Goal: Find specific page/section: Find specific page/section

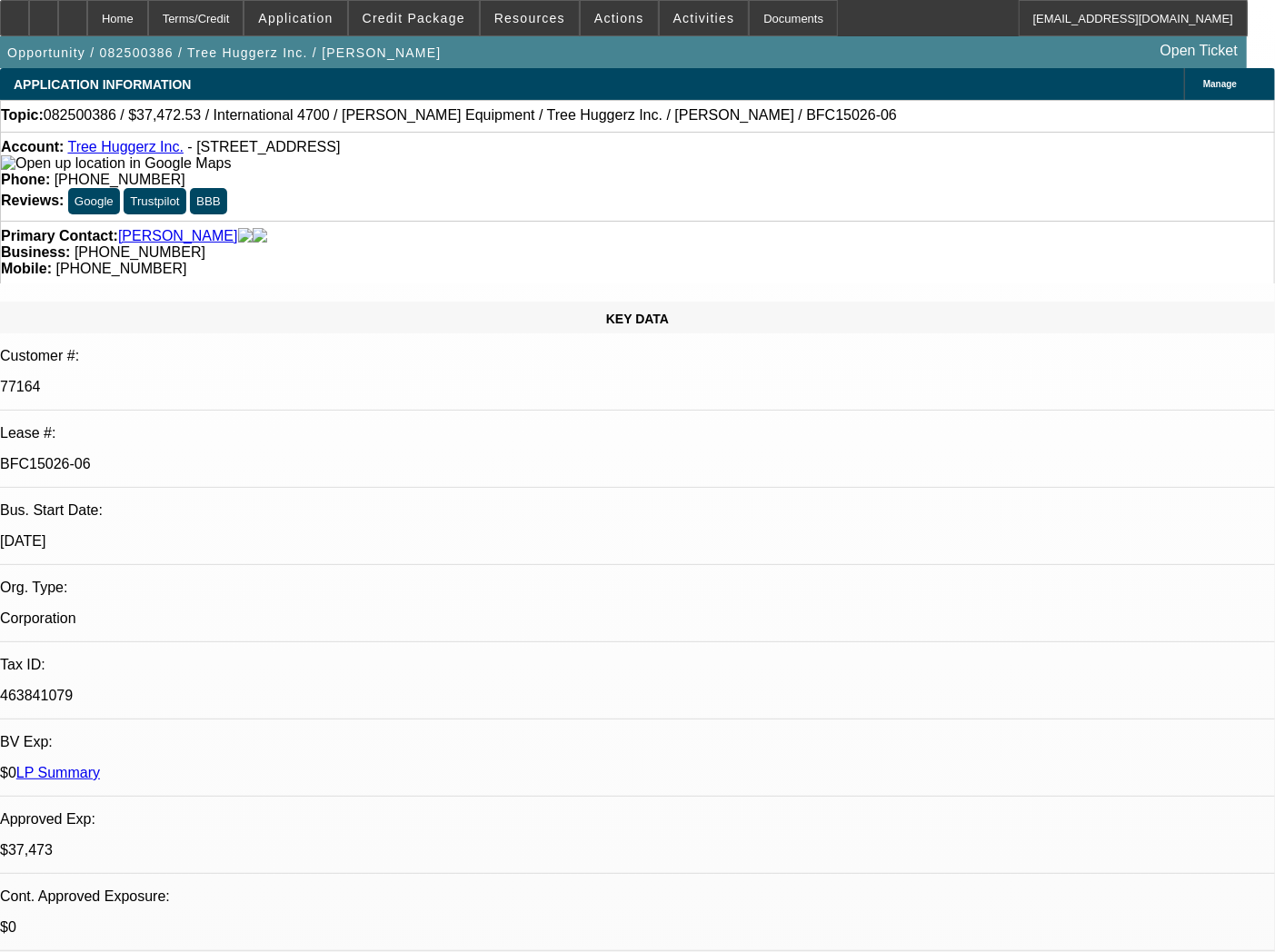
select select "0"
select select "6"
select select "0"
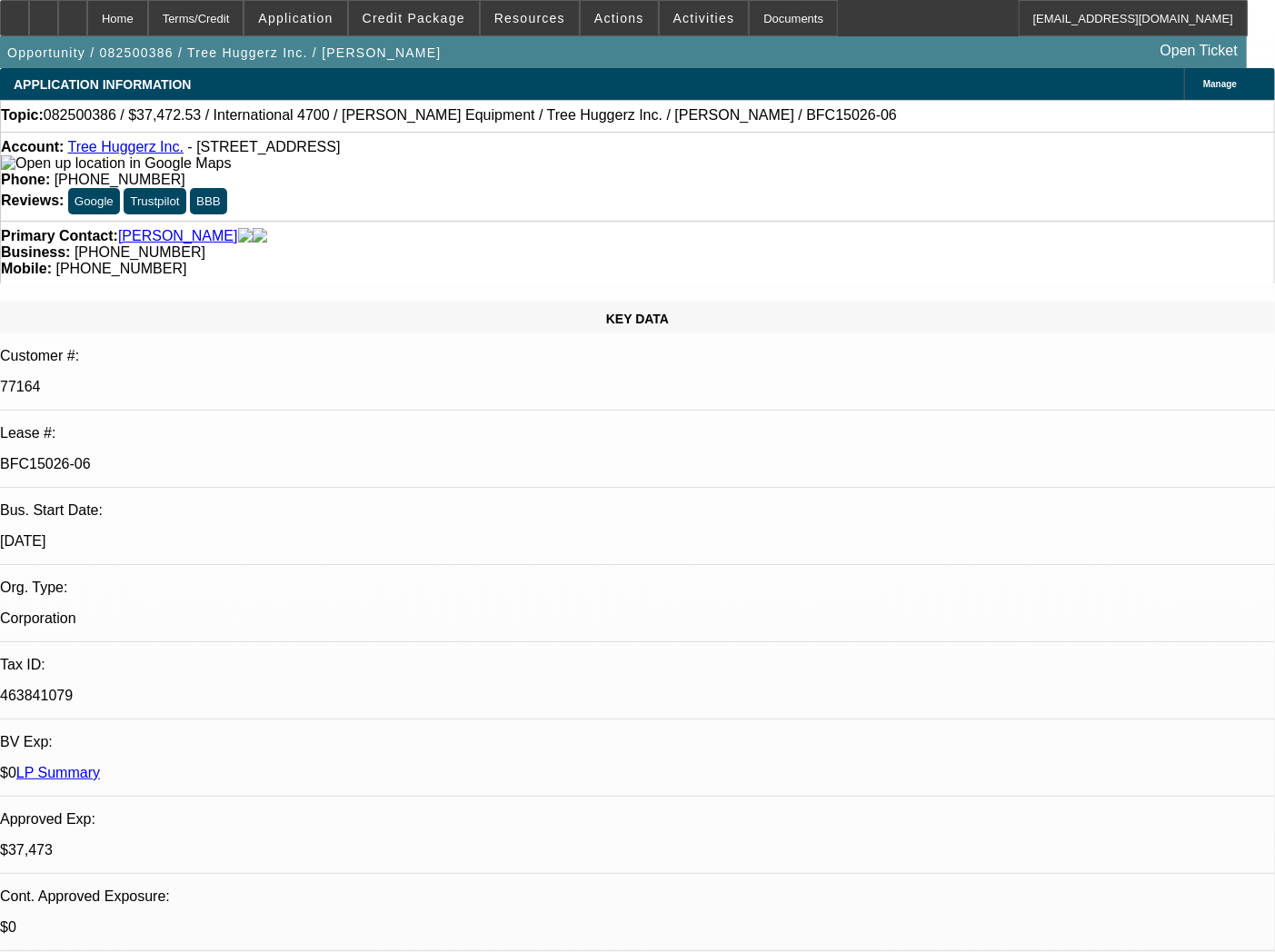
select select "0"
select select "6"
select select "0"
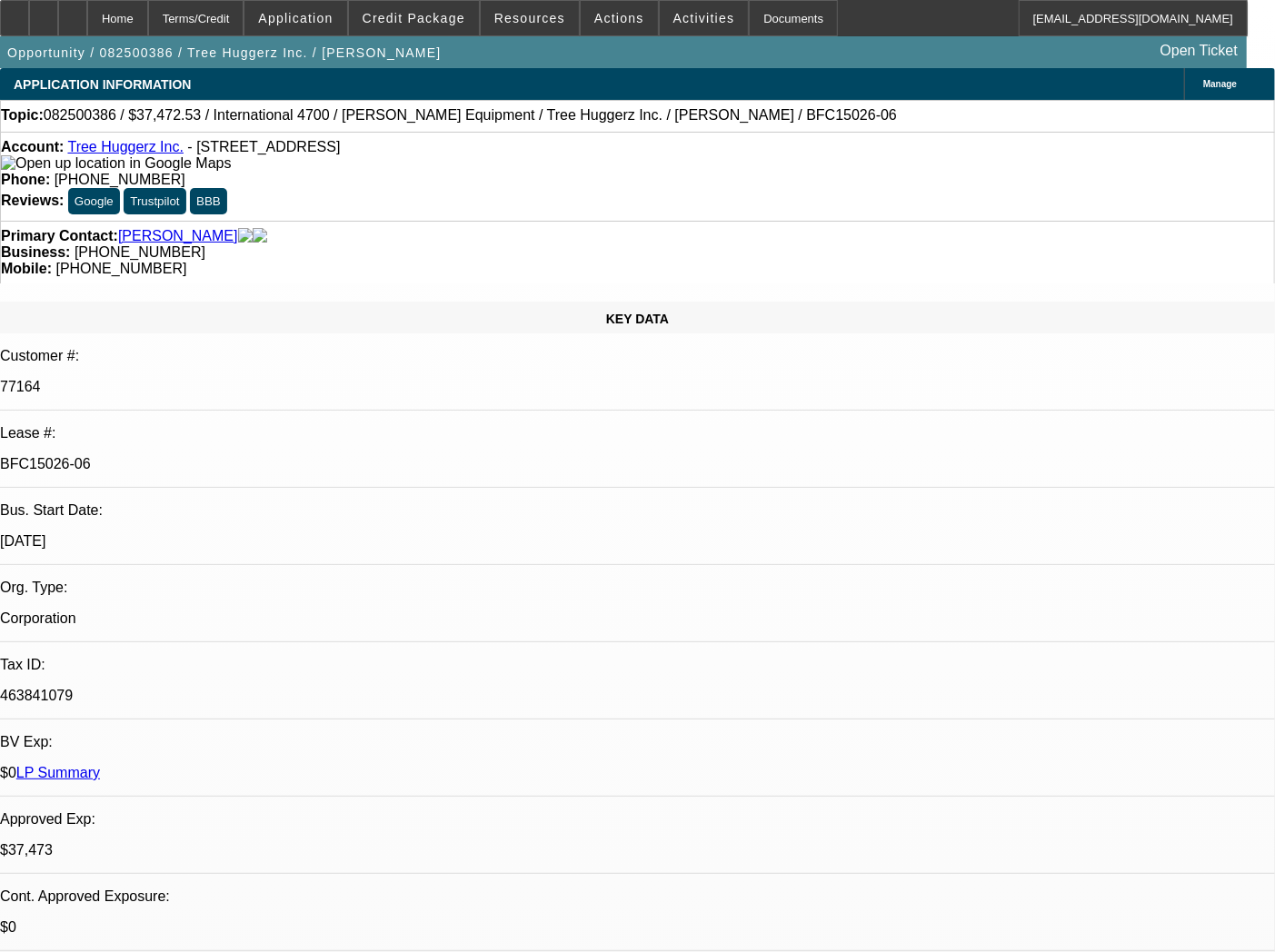
select select "0"
select select "6"
select select "0"
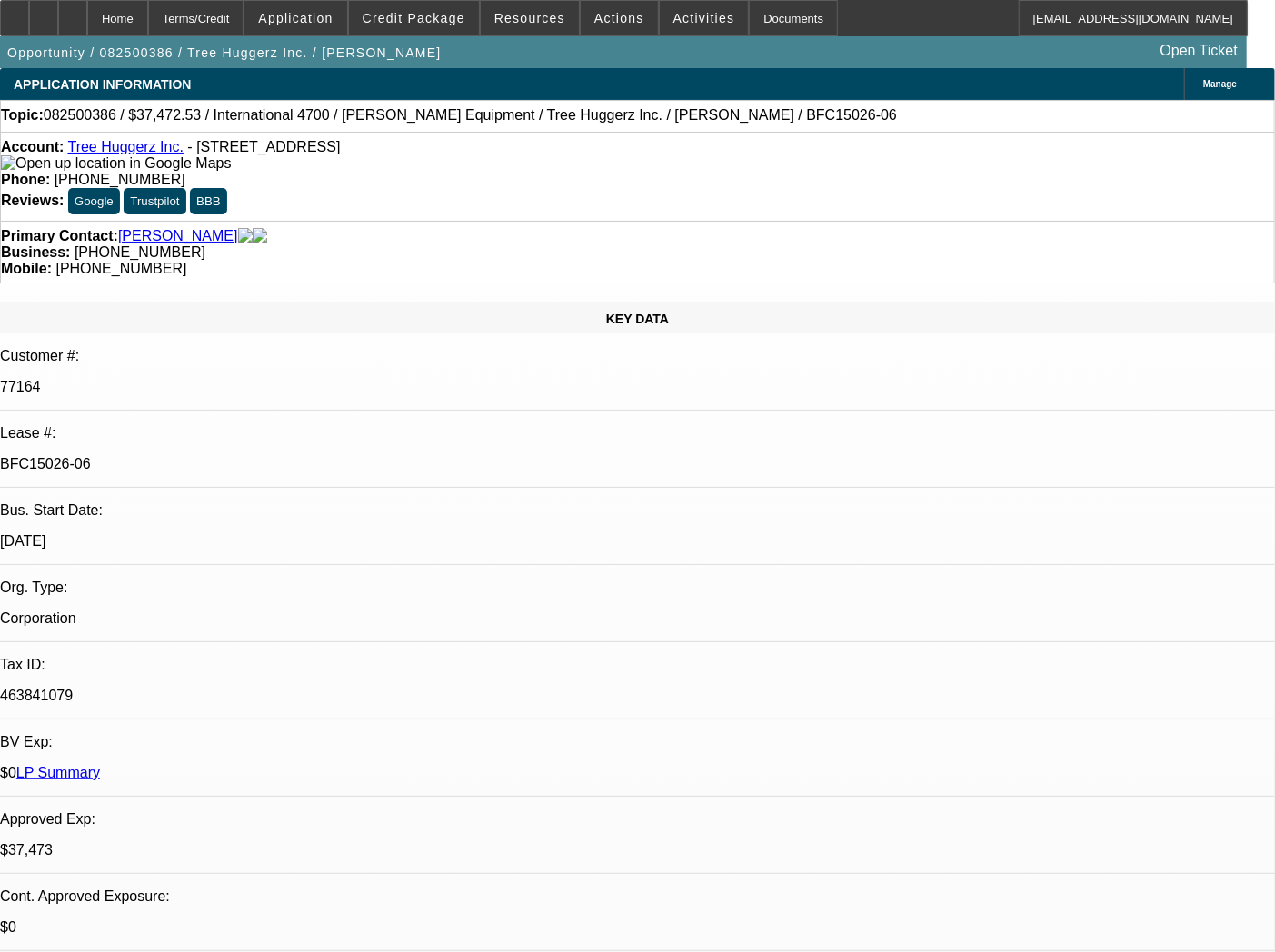
select select "6"
click at [754, 13] on div "Documents" at bounding box center [793, 18] width 89 height 36
select select "0"
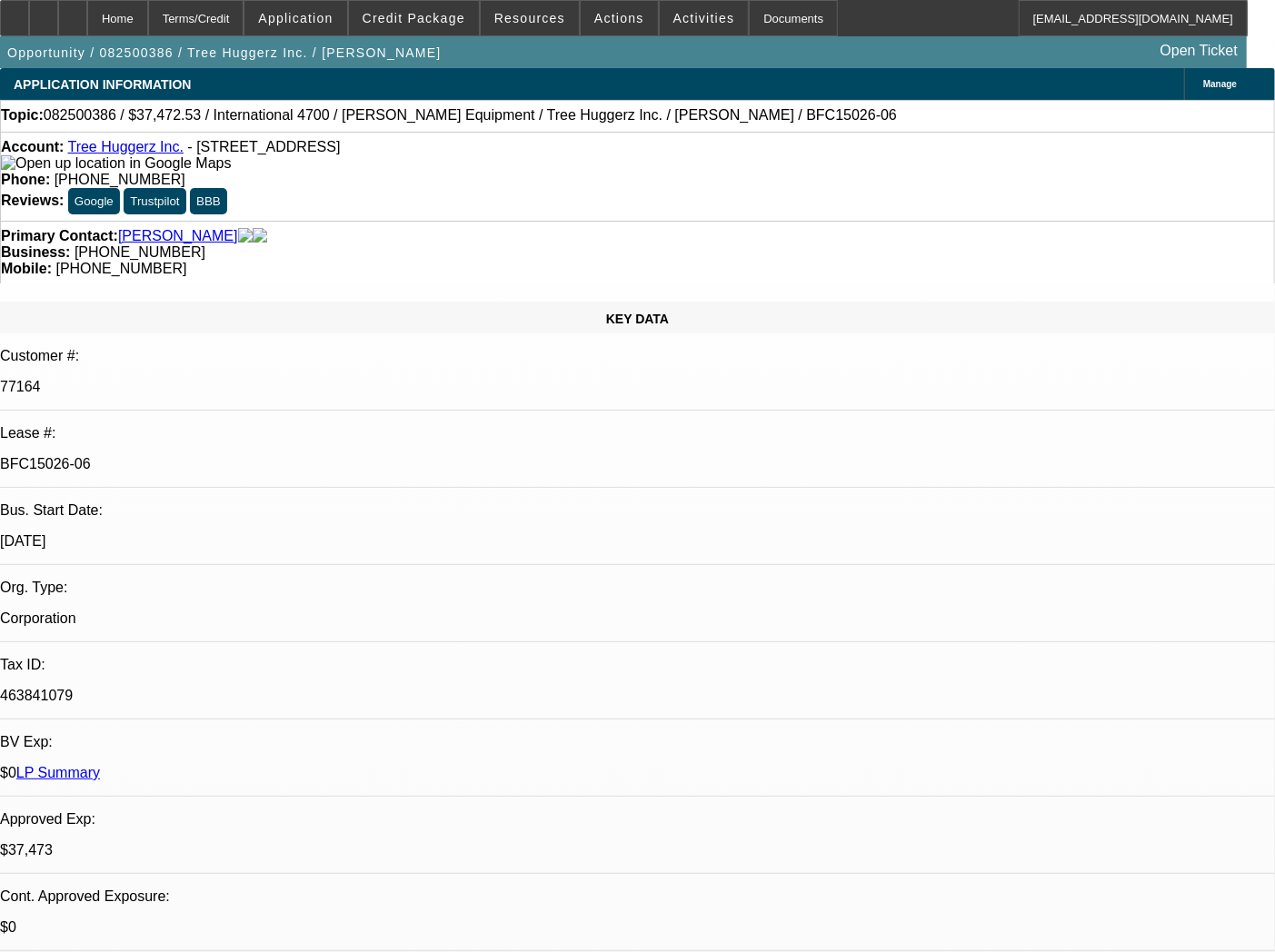
select select "6"
select select "0"
select select "6"
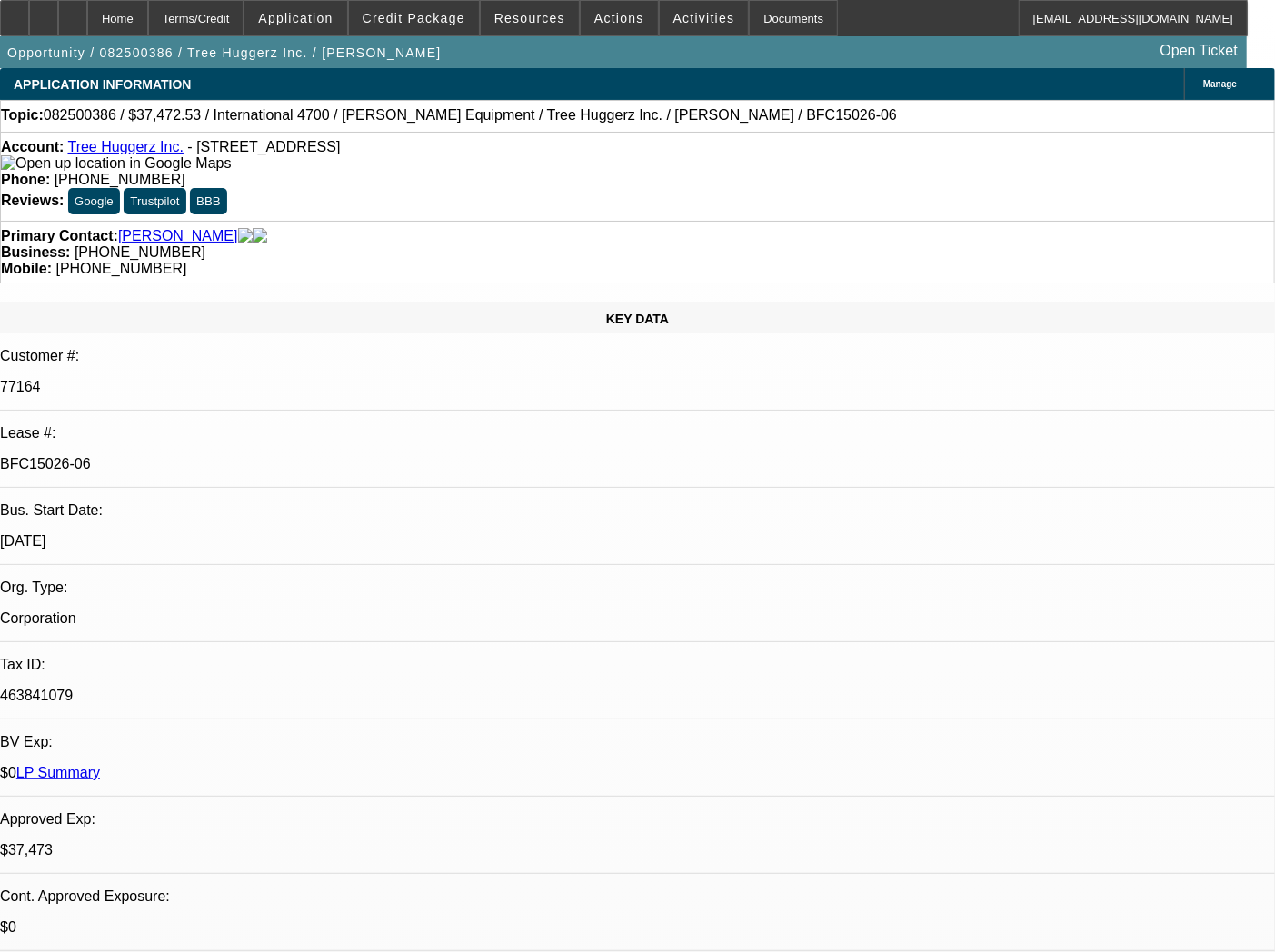
select select "0"
select select "6"
select select "0"
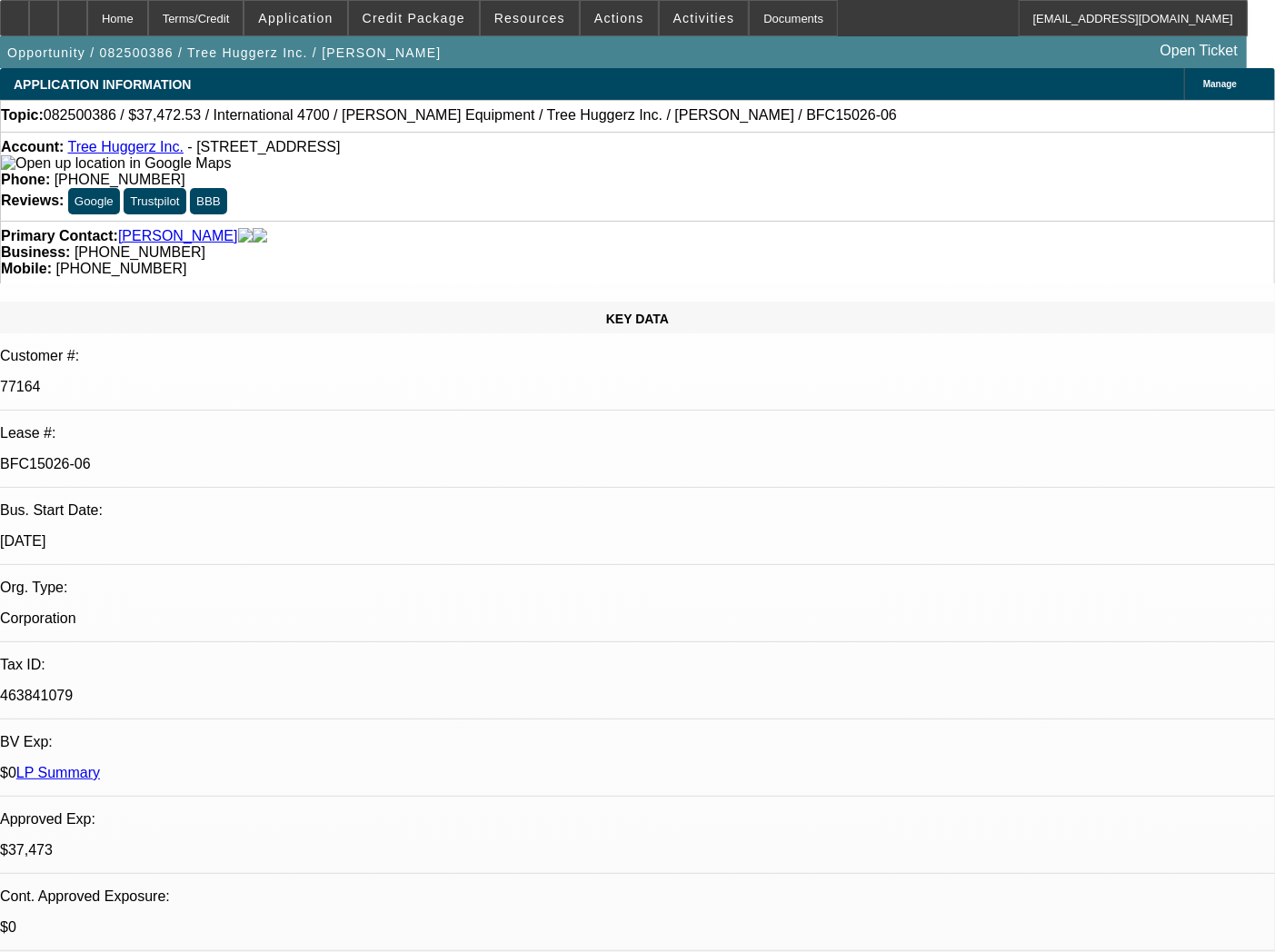
select select "0"
select select "6"
click at [765, 16] on div "Documents" at bounding box center [793, 18] width 89 height 36
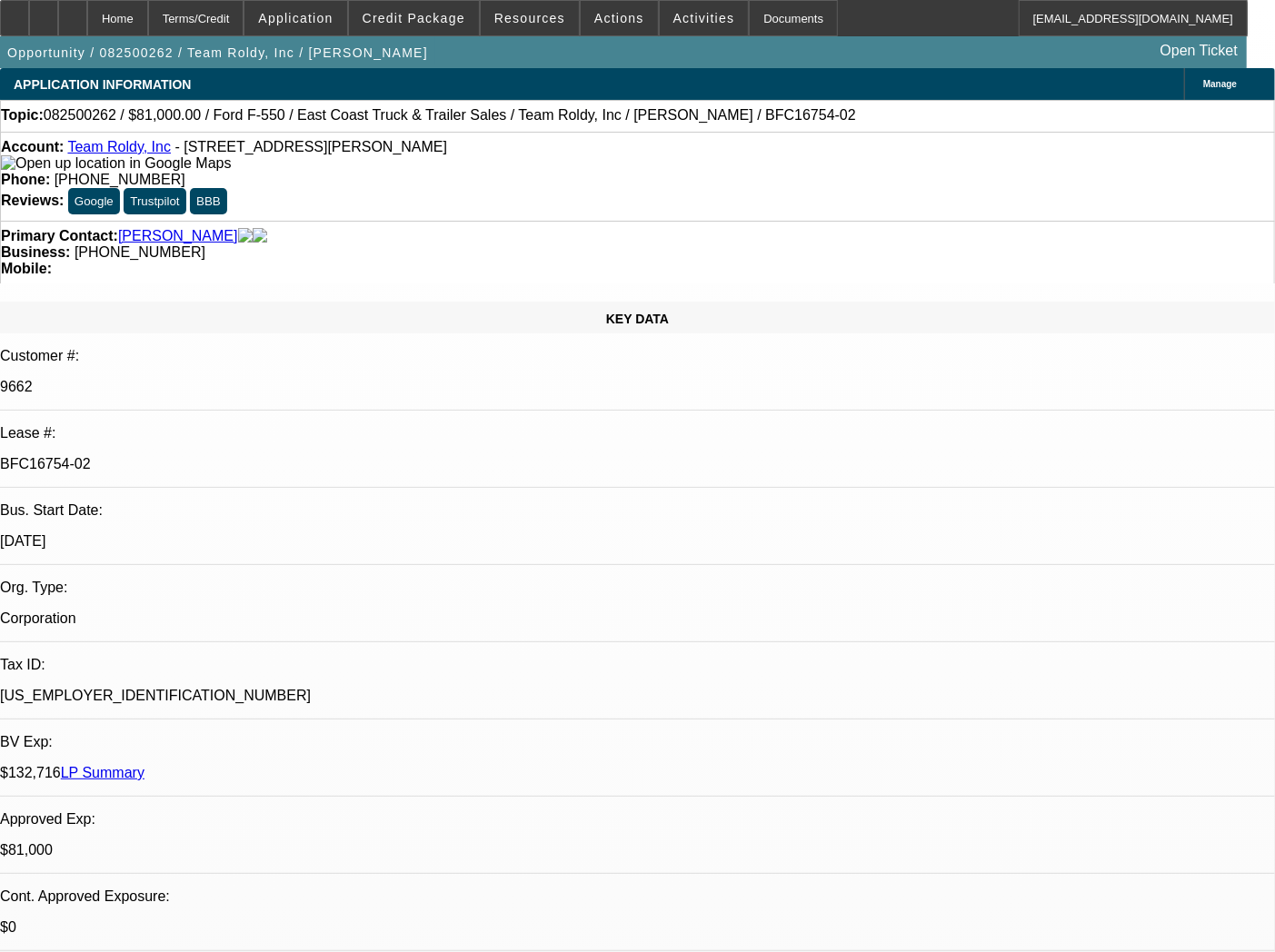
select select "0"
select select "2"
select select "0"
select select "6"
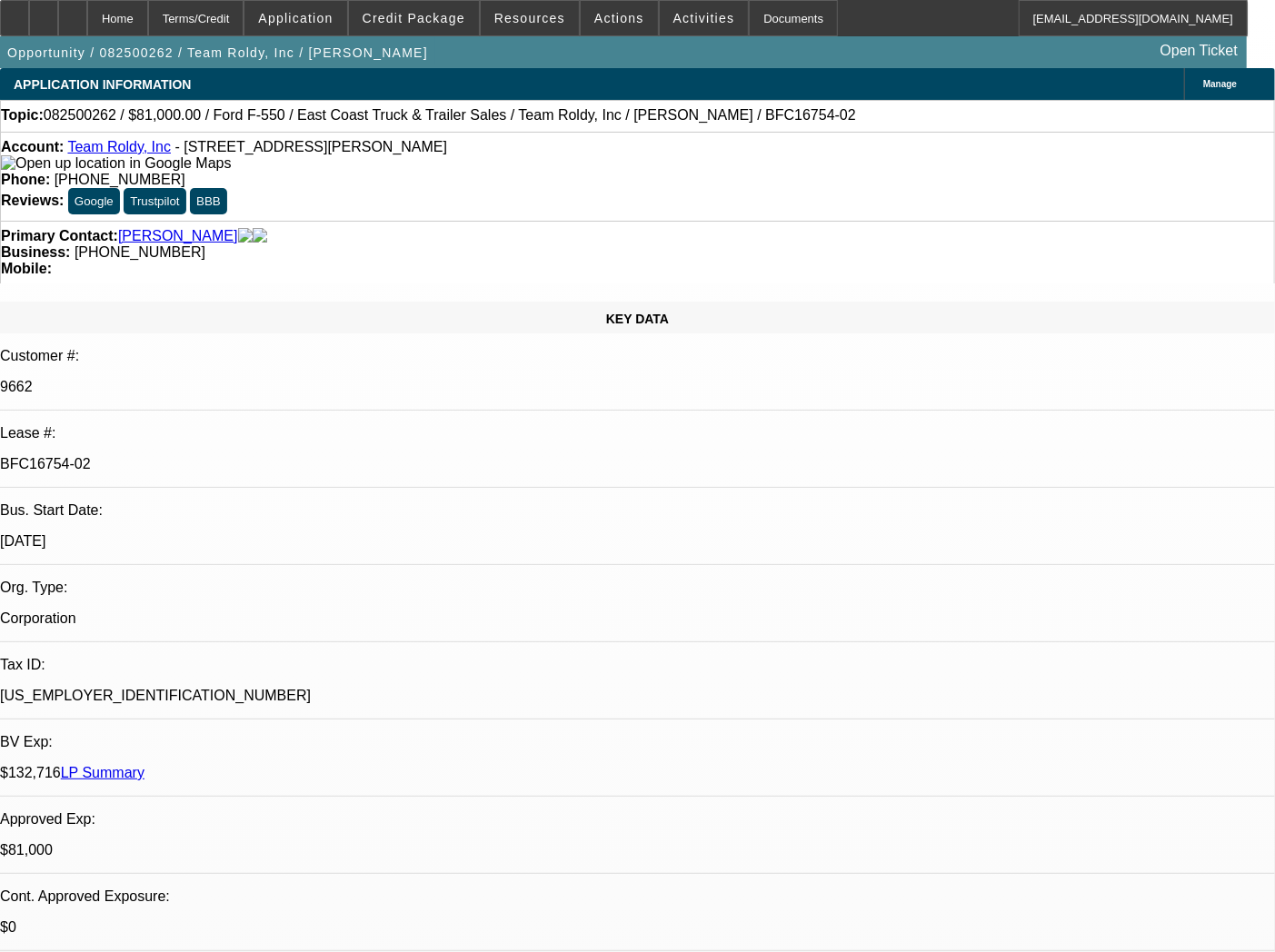
select select "0"
select select "6"
select select "0"
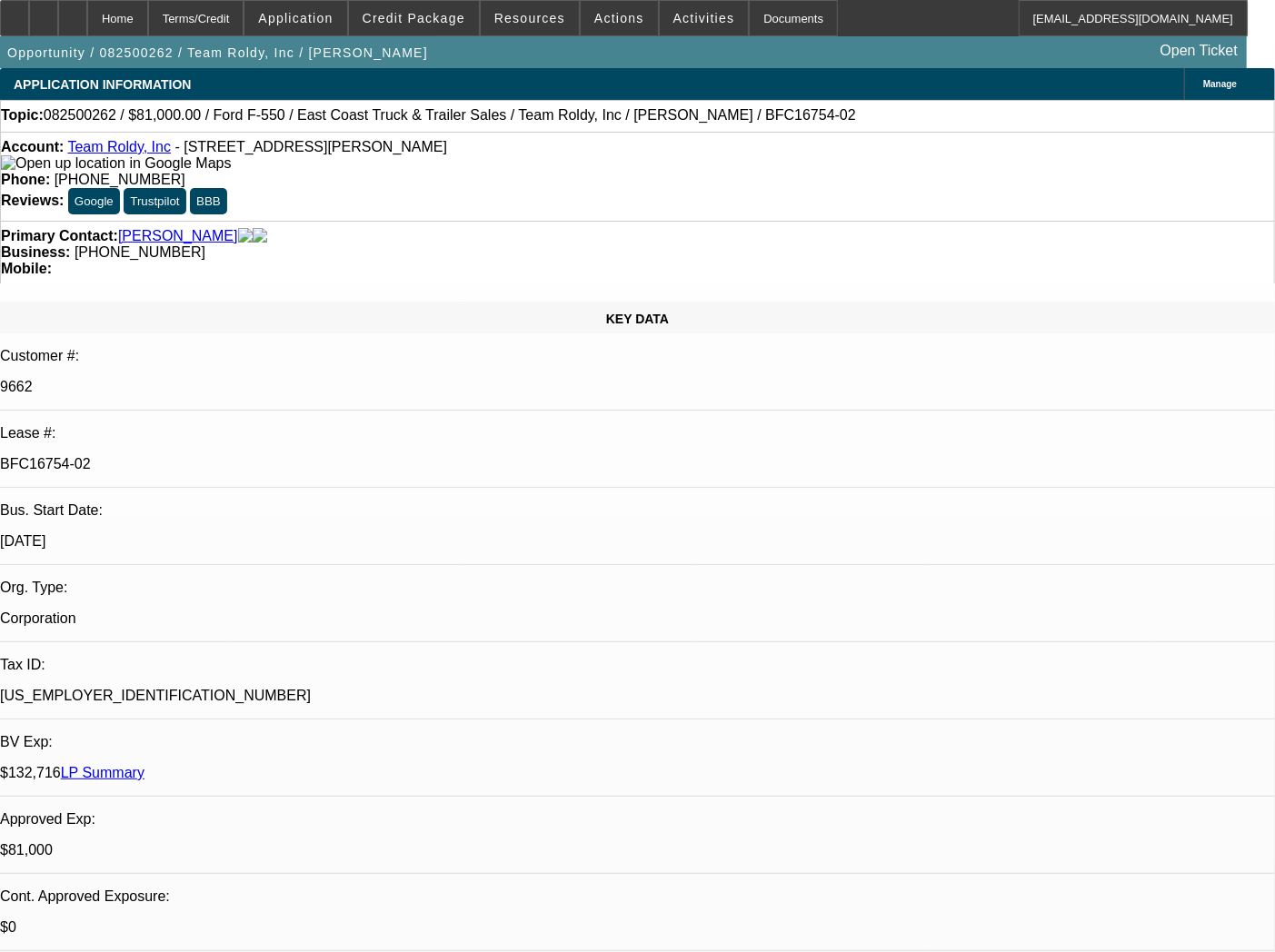
select select "0"
select select "6"
select select "0"
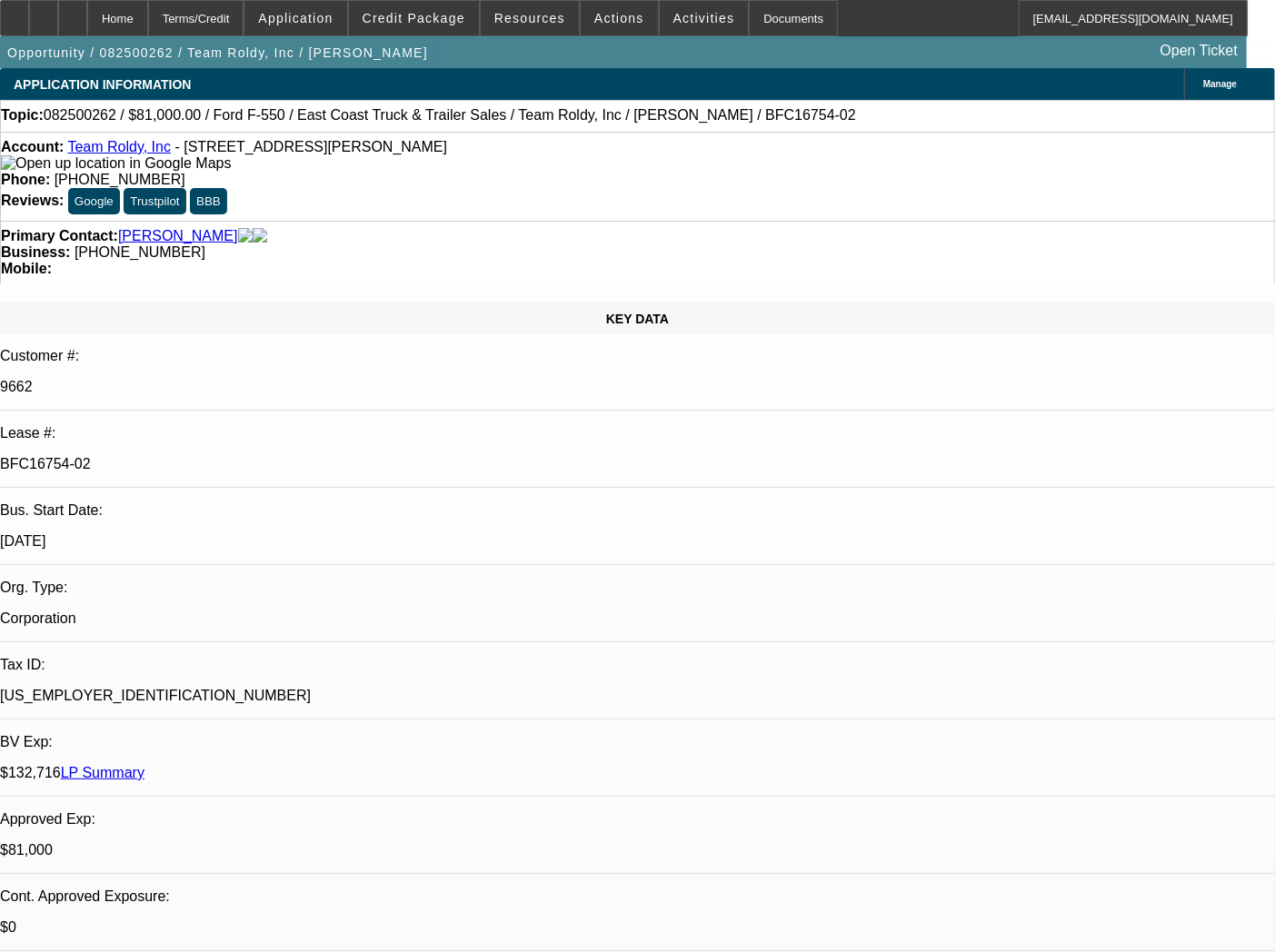
select select "2"
select select "0"
select select "6"
click at [759, 16] on div "Documents" at bounding box center [793, 18] width 89 height 36
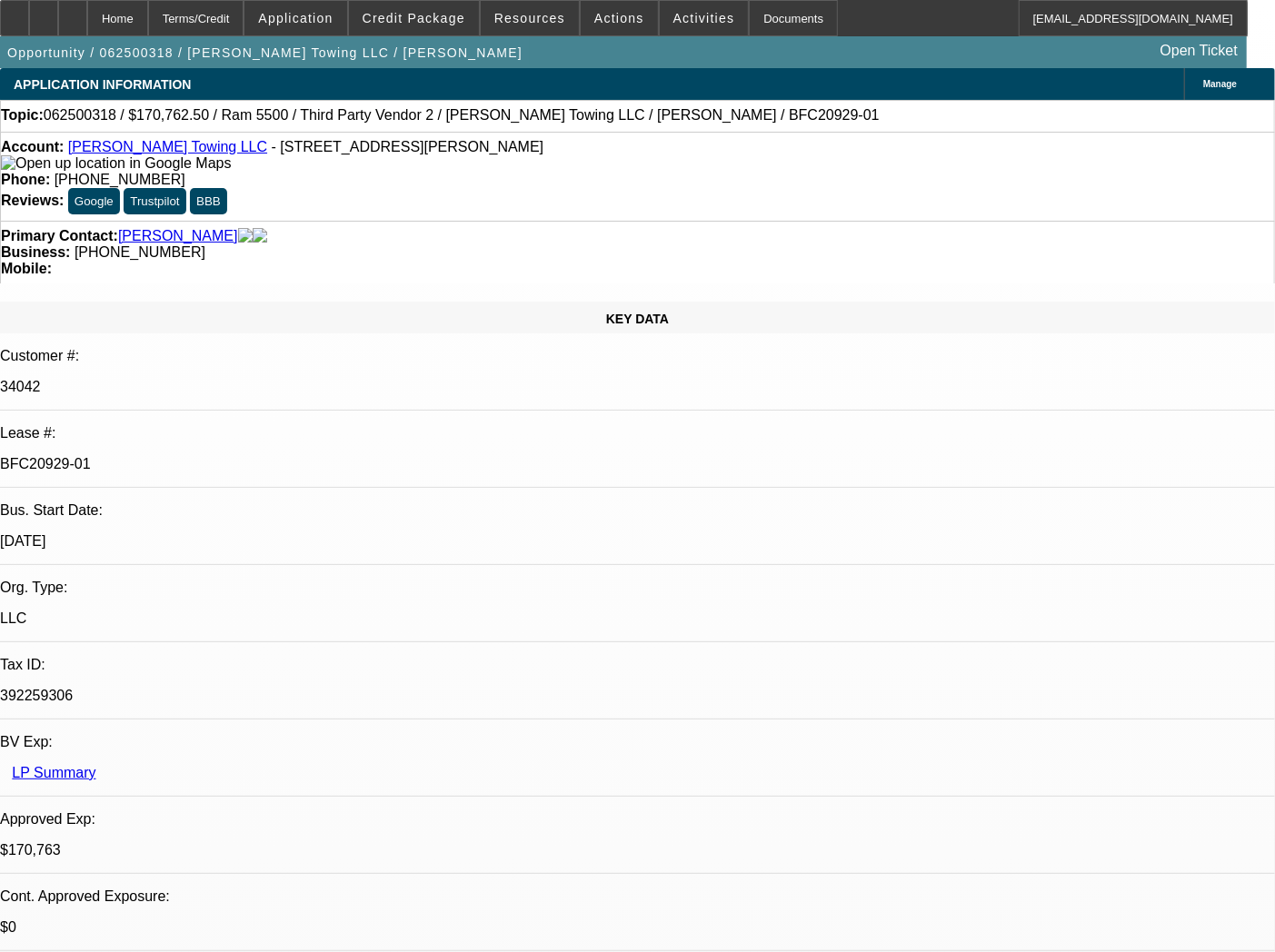
select select "0"
select select "2"
select select "0"
select select "6"
select select "0"
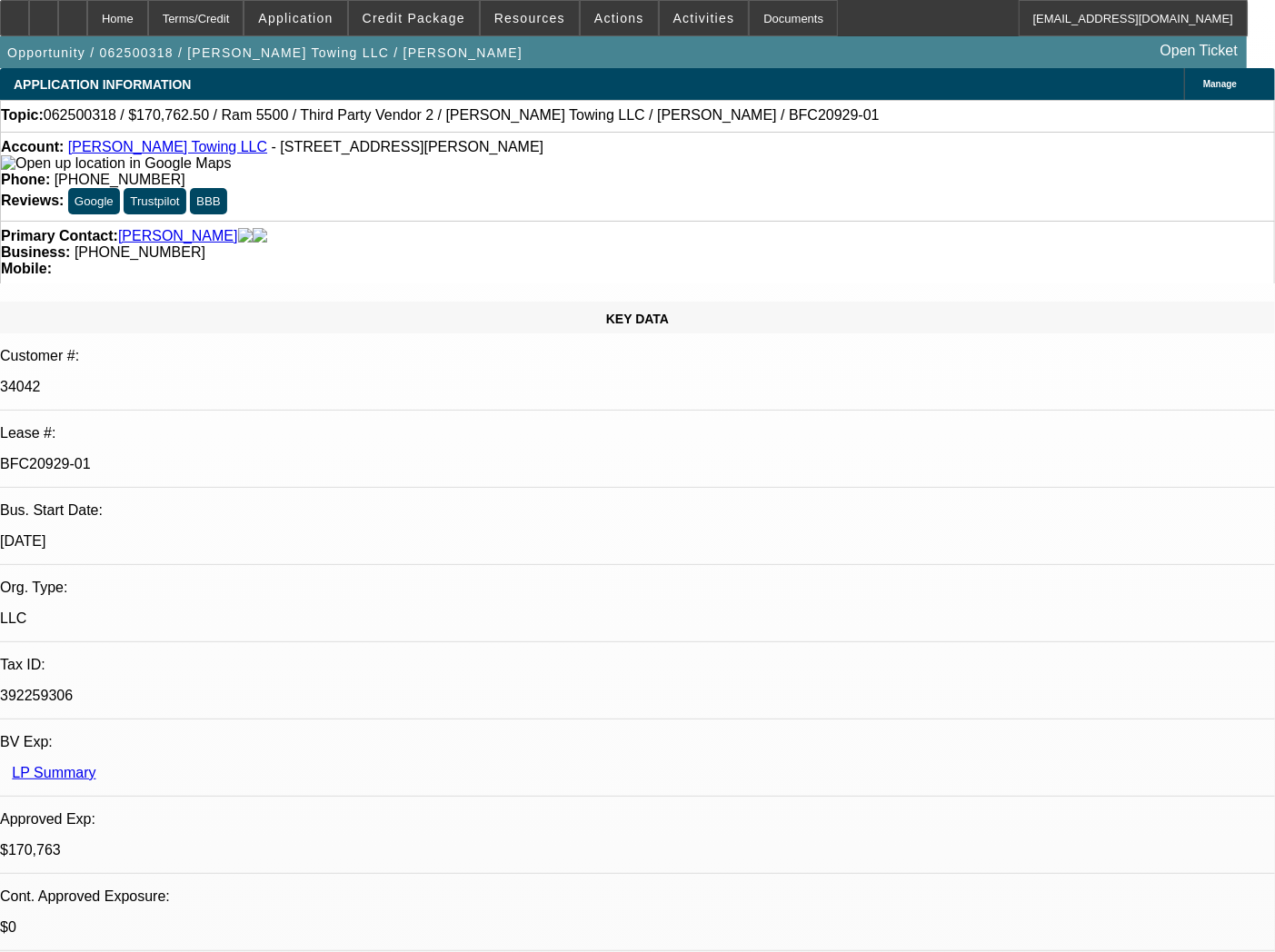
select select "2"
select select "0"
select select "6"
select select "0"
select select "2"
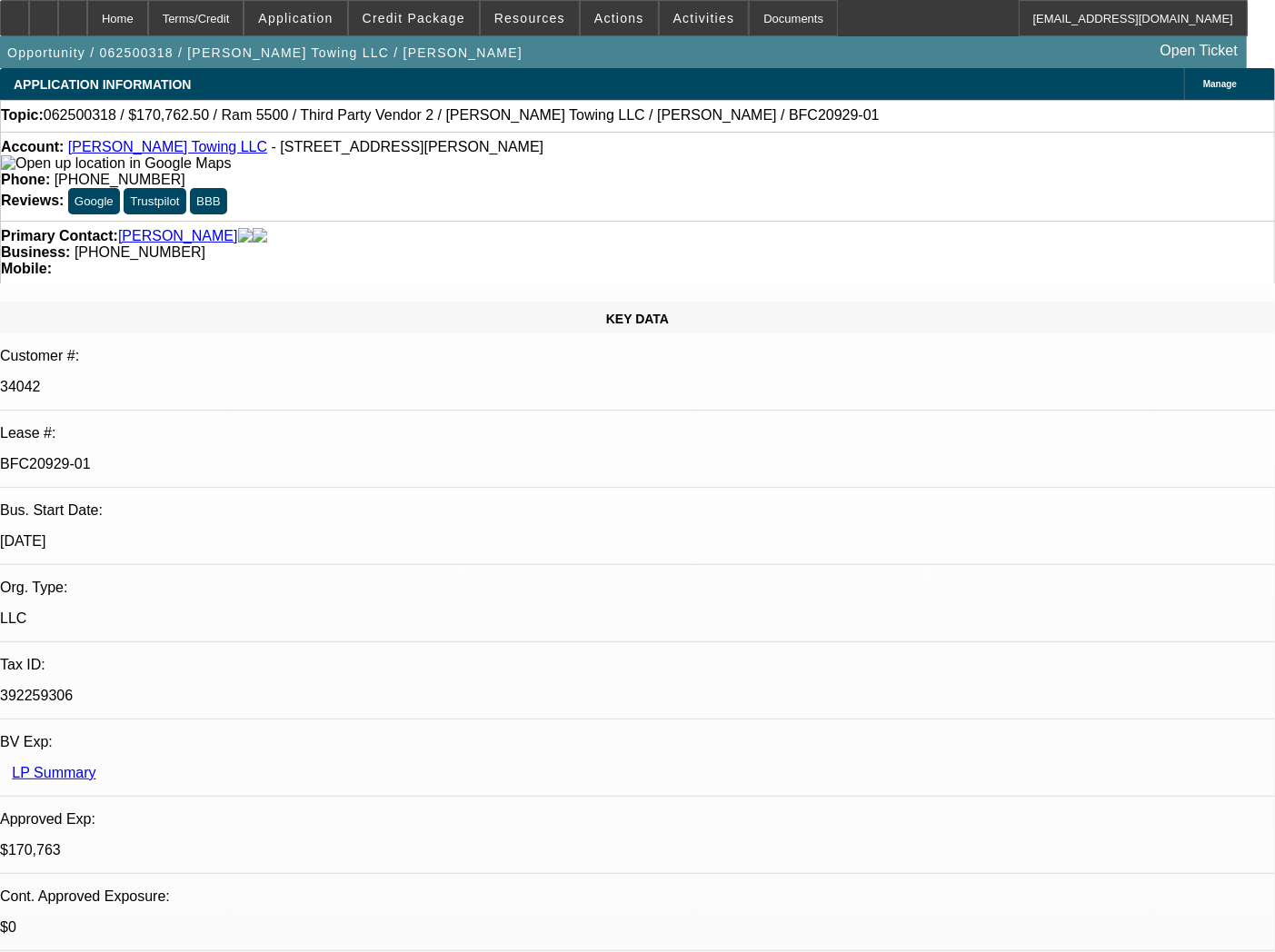
select select "0"
select select "6"
select select "0"
select select "2"
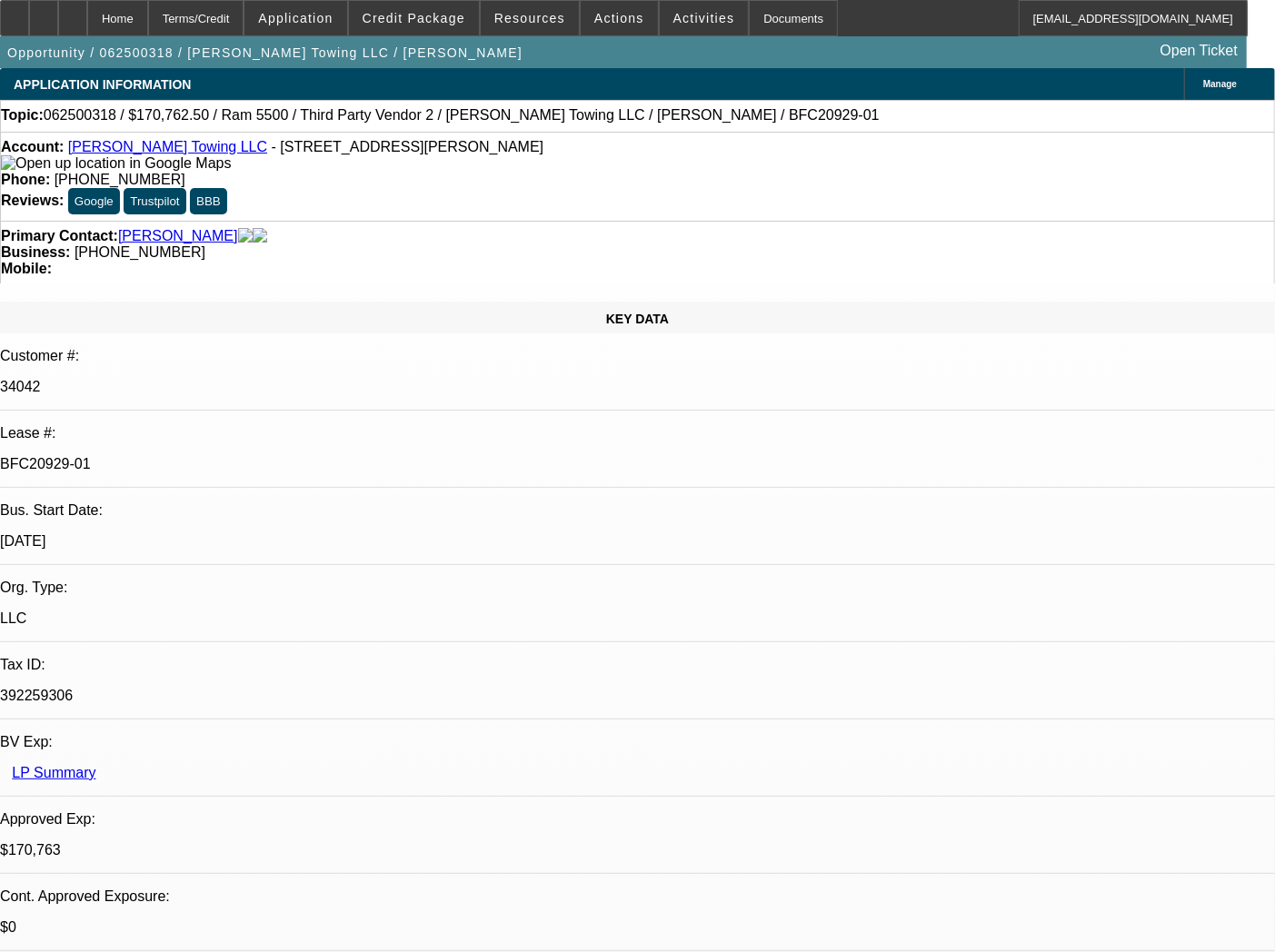
select select "0"
select select "6"
click at [759, 19] on div "Documents" at bounding box center [793, 18] width 89 height 36
